Goal: Information Seeking & Learning: Check status

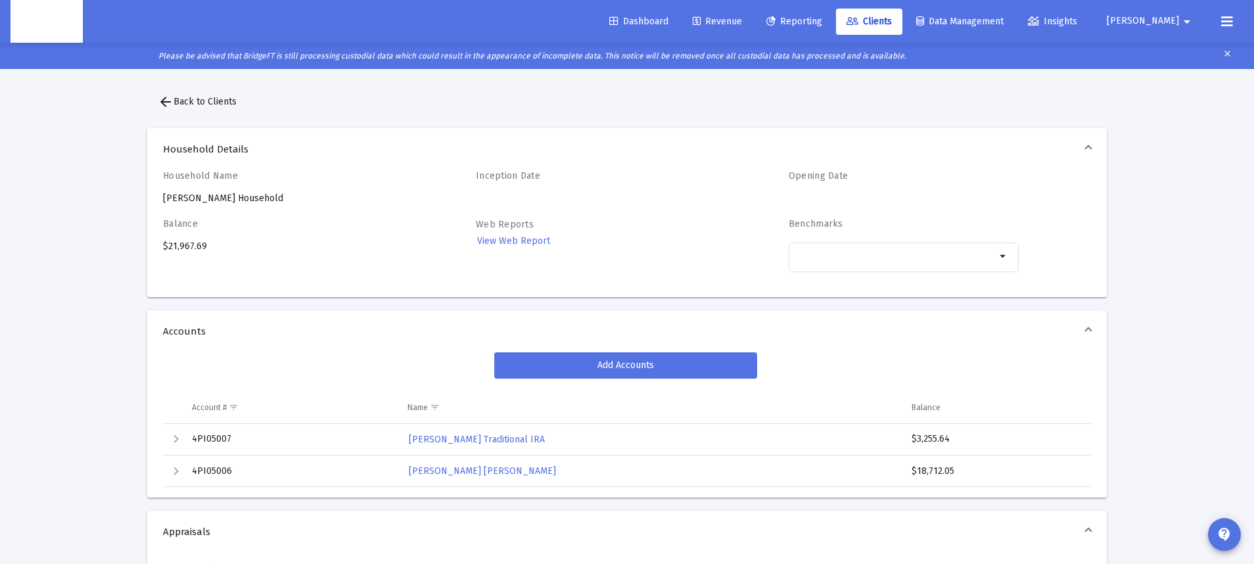
scroll to position [59, 0]
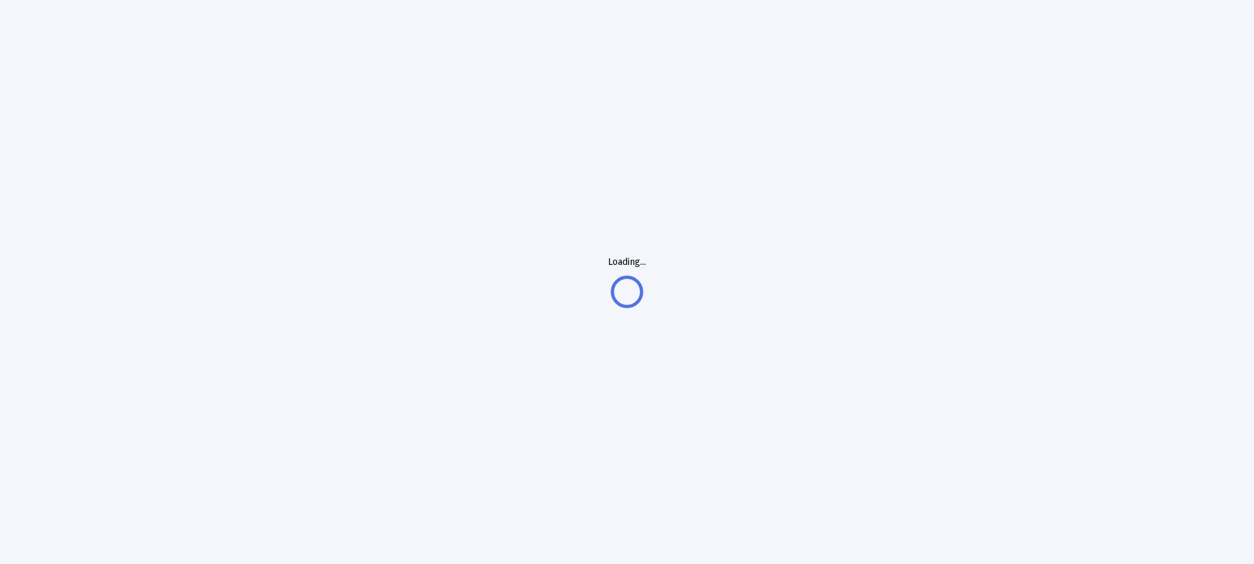
click at [687, 20] on div "Loading..." at bounding box center [627, 282] width 1254 height 564
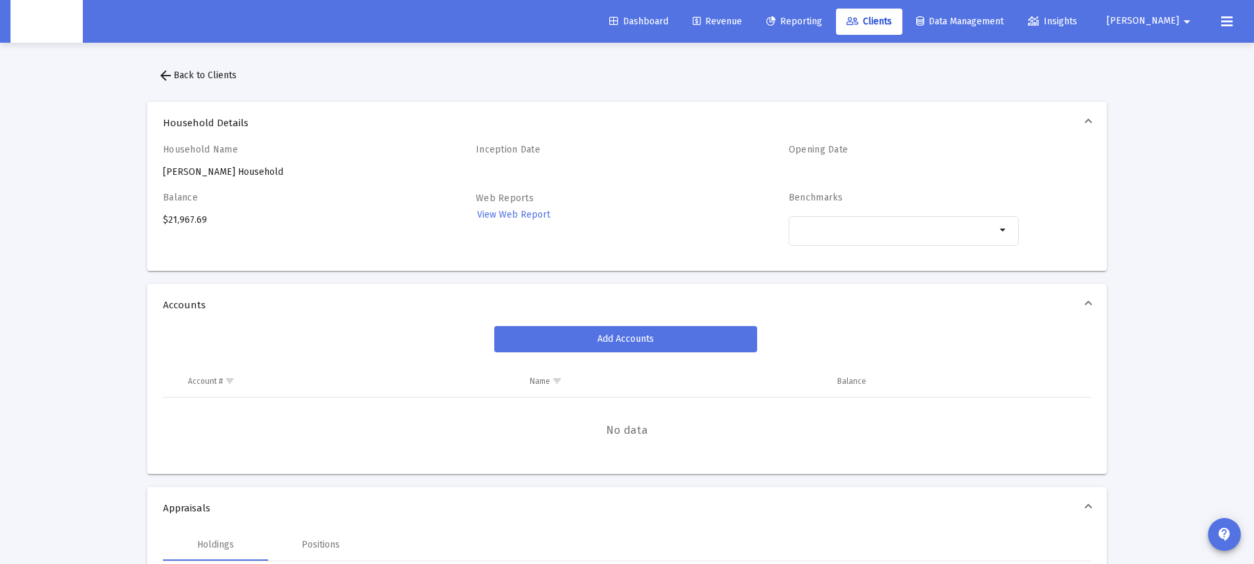
scroll to position [16, 0]
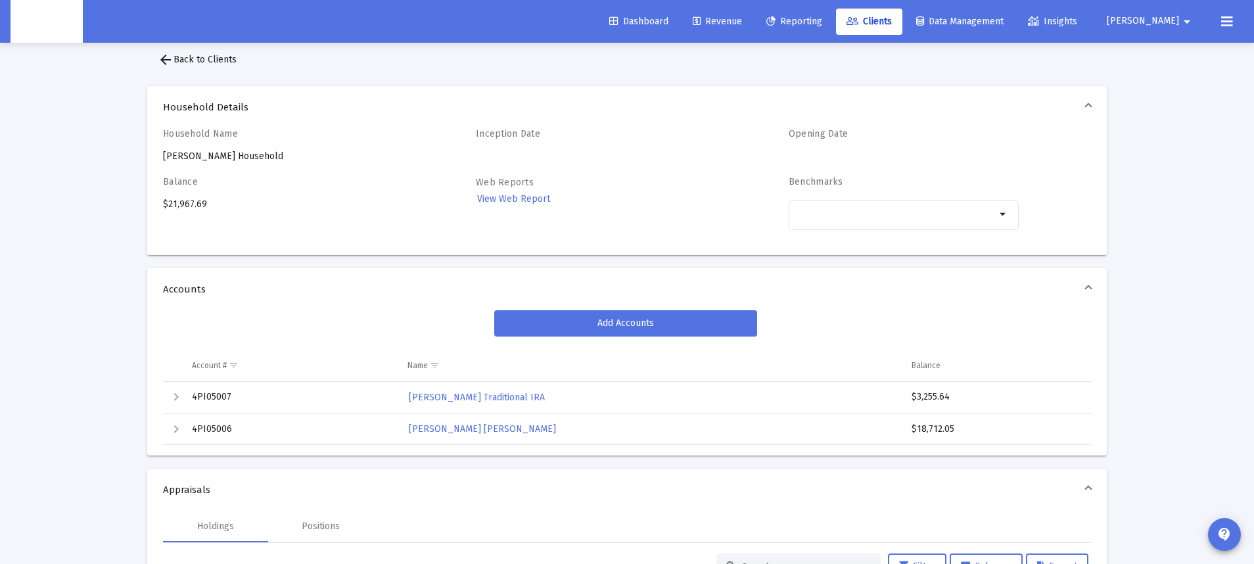
drag, startPoint x: 174, startPoint y: 57, endPoint x: 182, endPoint y: 62, distance: 9.5
click at [174, 57] on span "arrow_back Back to Clients" at bounding box center [197, 59] width 79 height 11
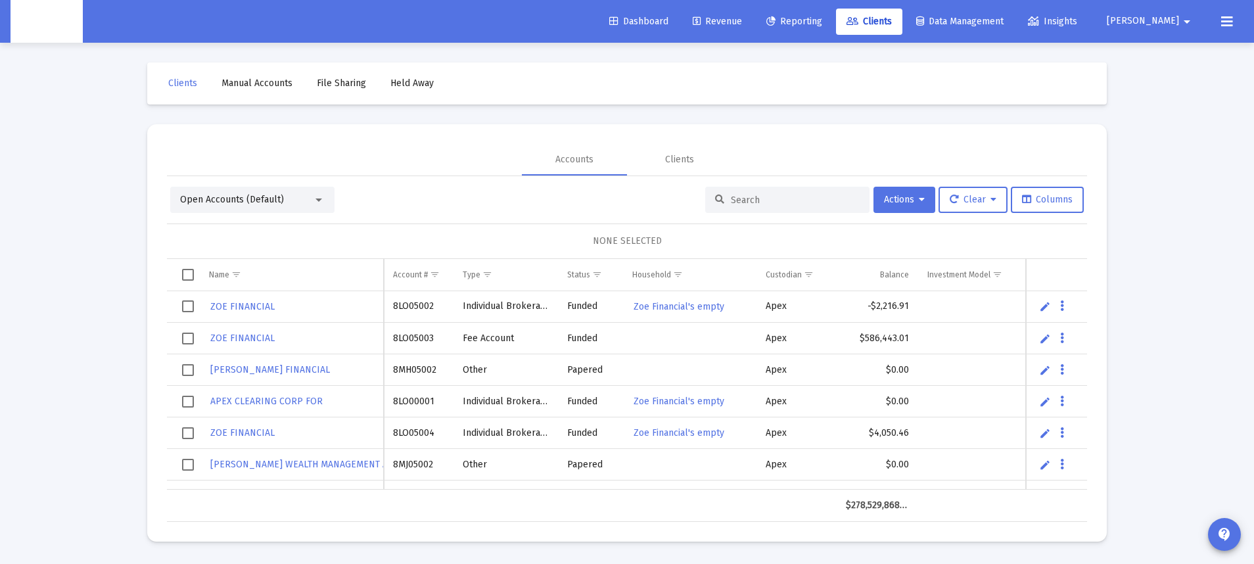
click at [787, 197] on input at bounding box center [795, 200] width 129 height 11
paste input "8MS05015"
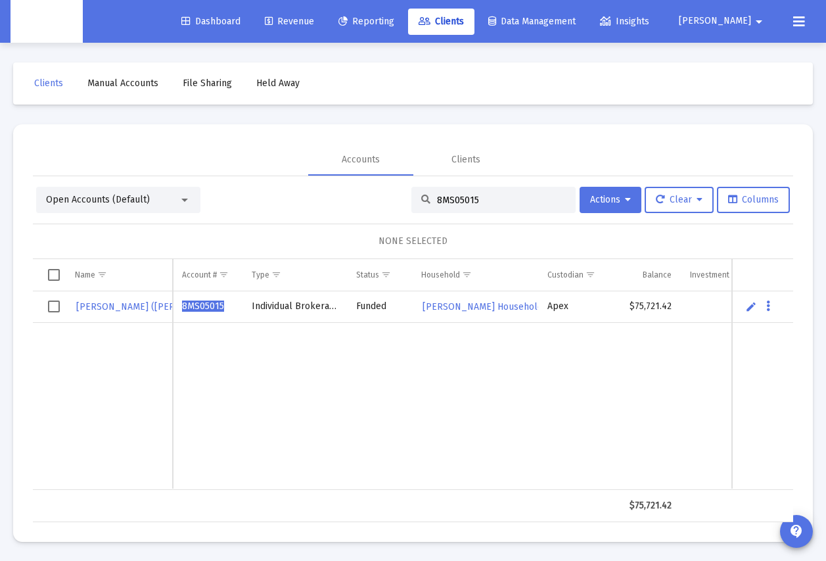
type input "8MS05015"
click at [206, 308] on span "8MS05015" at bounding box center [203, 305] width 42 height 11
click at [196, 309] on span "8MS05015" at bounding box center [203, 305] width 42 height 11
click at [196, 306] on span "8MS05015" at bounding box center [203, 305] width 42 height 11
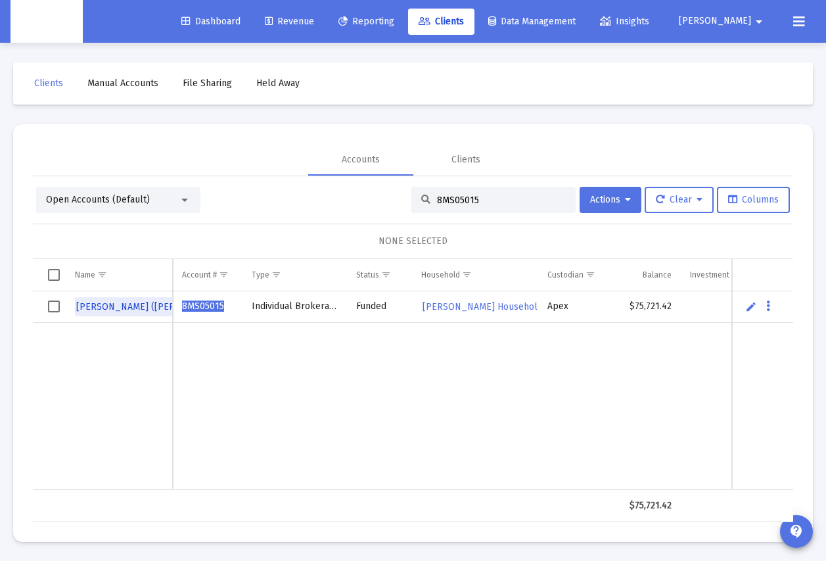
click at [139, 306] on span "SAM CARROLL (TOD)" at bounding box center [153, 306] width 154 height 11
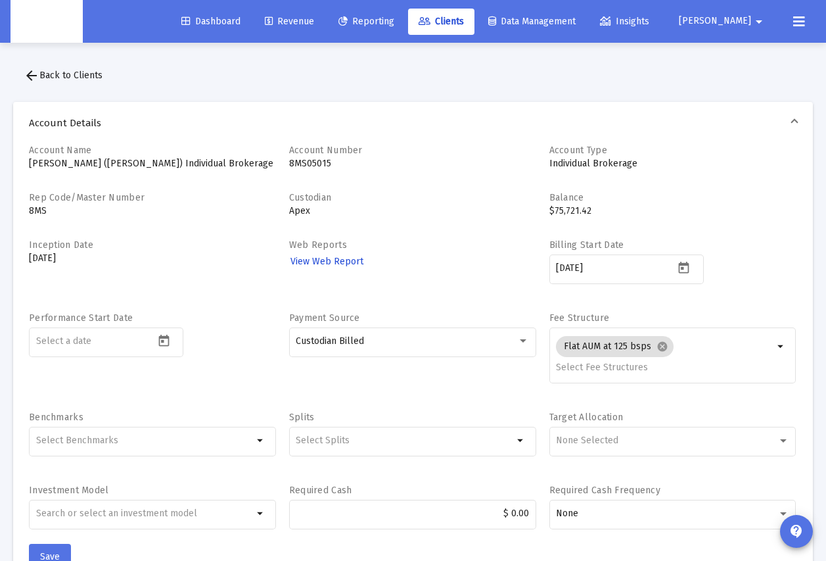
click at [352, 258] on span "View Web Report" at bounding box center [327, 261] width 73 height 11
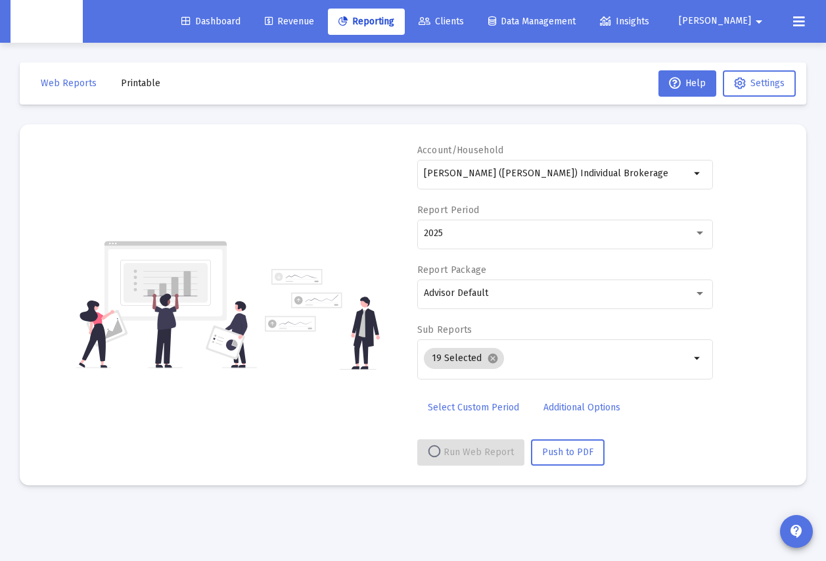
select select "View all"
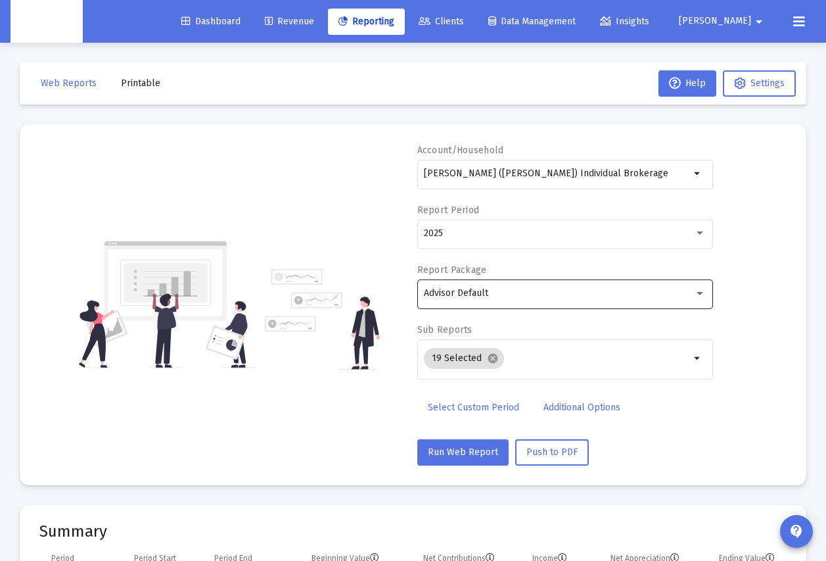
click at [625, 293] on div "Advisor Default" at bounding box center [559, 293] width 270 height 11
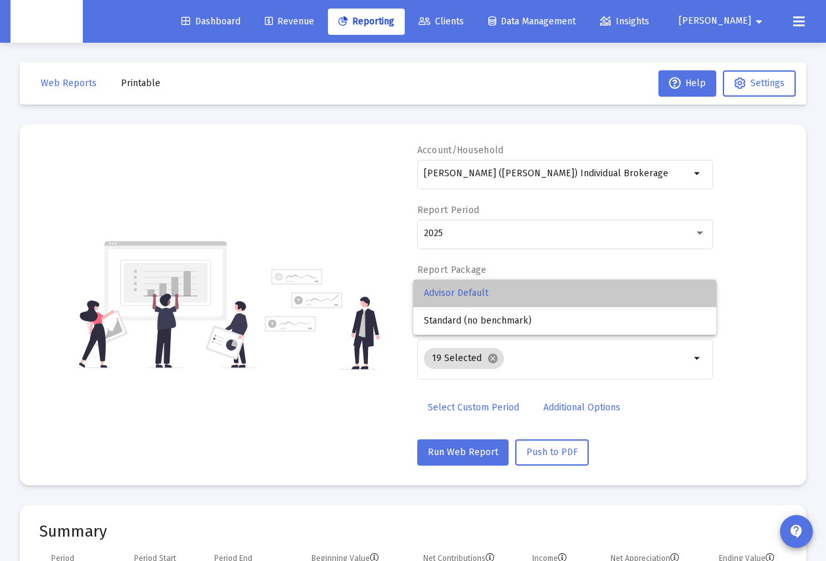
click at [625, 293] on span "Advisor Default" at bounding box center [565, 293] width 282 height 28
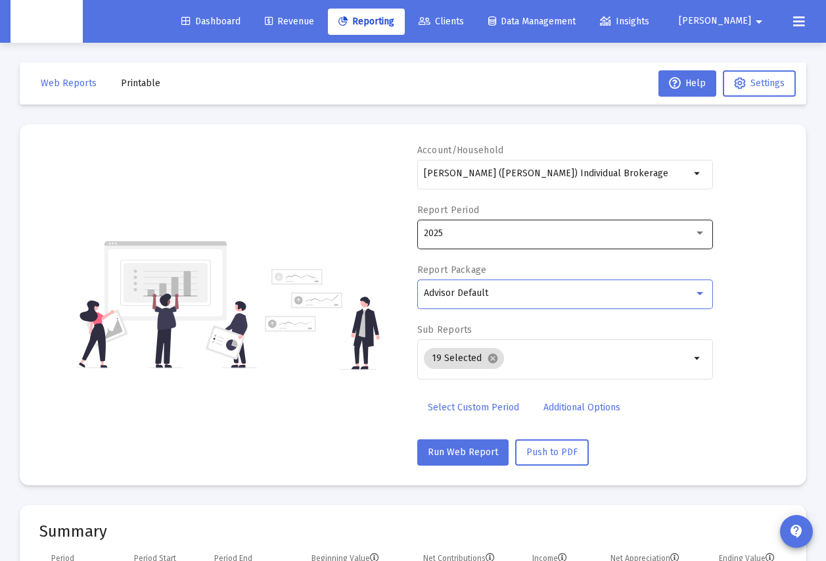
click at [574, 222] on div "2025" at bounding box center [565, 233] width 282 height 32
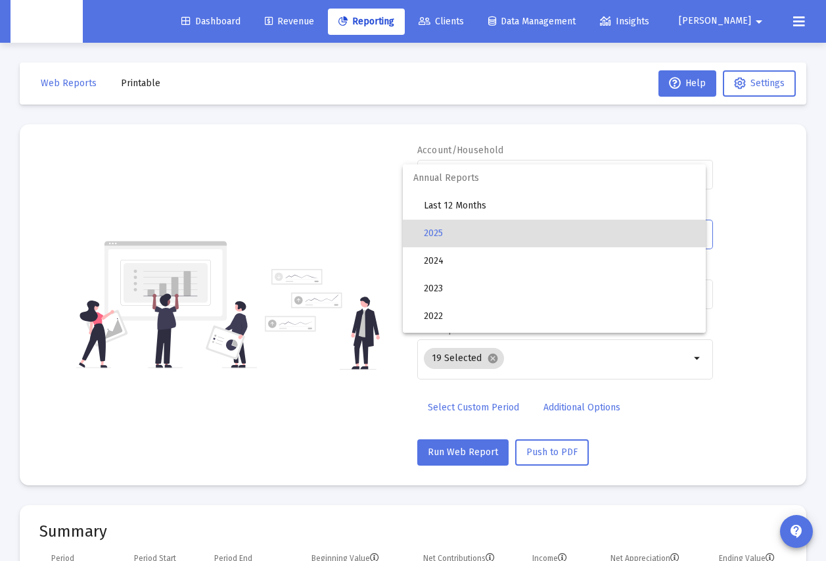
click at [799, 239] on div at bounding box center [413, 280] width 826 height 561
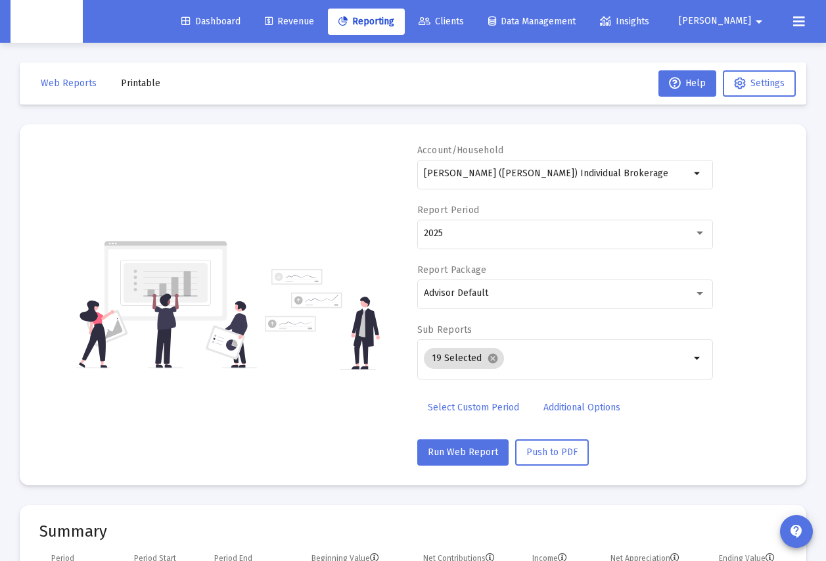
click at [771, 272] on div "Account/Household SAM CARROLL (TOD) Individual Brokerage arrow_drop_down Report…" at bounding box center [412, 304] width 747 height 321
